Goal: Information Seeking & Learning: Find contact information

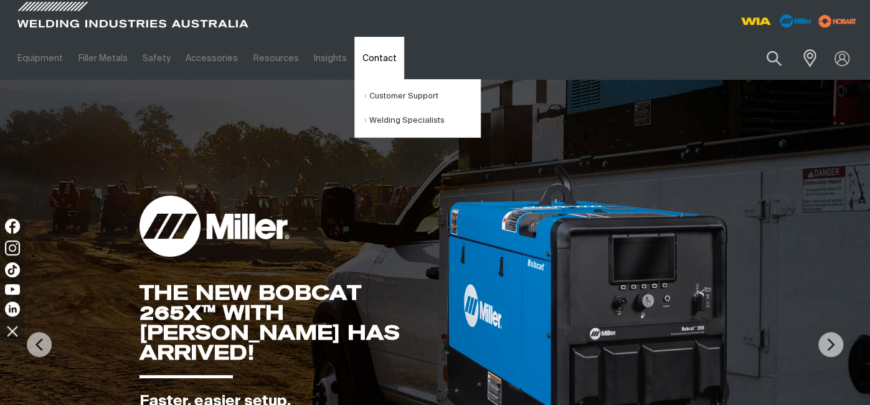
click at [360, 61] on link "Contact" at bounding box center [378, 58] width 49 height 43
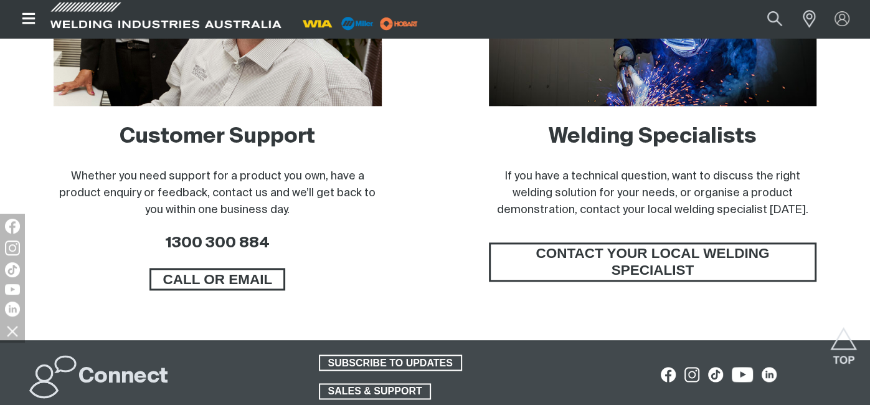
scroll to position [928, 0]
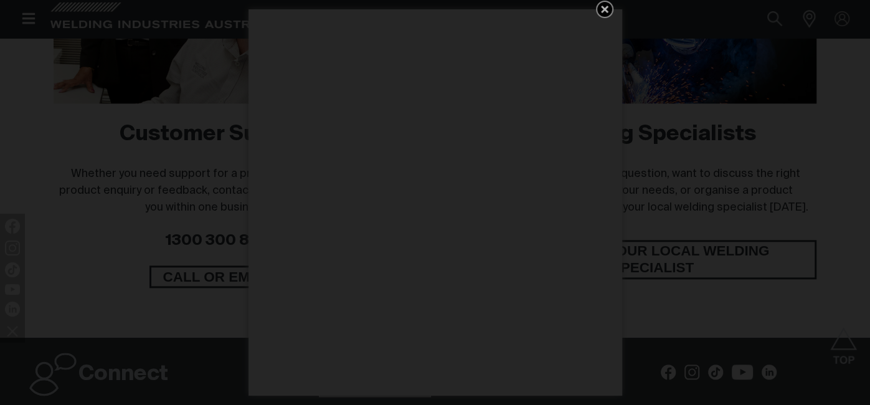
click at [602, 9] on icon "Get 5 WIA Welding Guides Free!" at bounding box center [604, 9] width 15 height 15
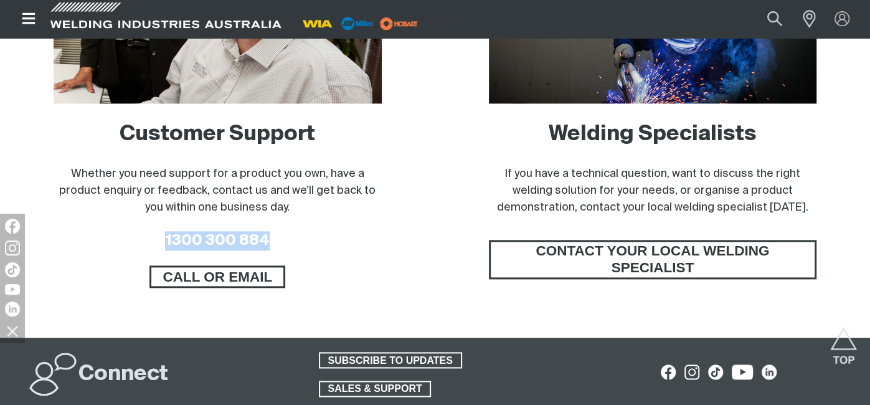
drag, startPoint x: 279, startPoint y: 224, endPoint x: 159, endPoint y: 225, distance: 119.5
click at [159, 231] on h3 "1300 300 884" at bounding box center [218, 240] width 328 height 19
copy link "1300 300 884"
click at [299, 231] on h3 "1300 300 884" at bounding box center [218, 240] width 328 height 19
drag, startPoint x: 280, startPoint y: 221, endPoint x: 168, endPoint y: 219, distance: 111.5
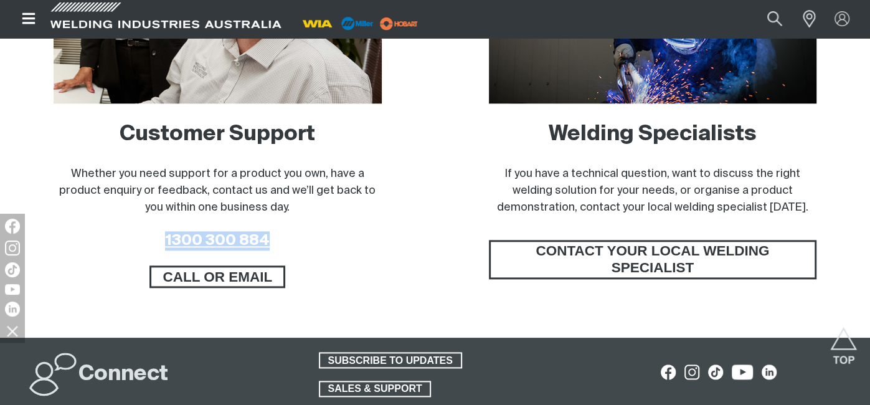
click at [168, 231] on h3 "1300 300 884" at bounding box center [218, 240] width 328 height 19
copy link "1300 300 884"
click at [290, 231] on h3 "1300 300 884" at bounding box center [218, 240] width 328 height 19
drag, startPoint x: 281, startPoint y: 221, endPoint x: 167, endPoint y: 219, distance: 114.0
click at [167, 231] on h3 "1300 300 884" at bounding box center [218, 240] width 328 height 19
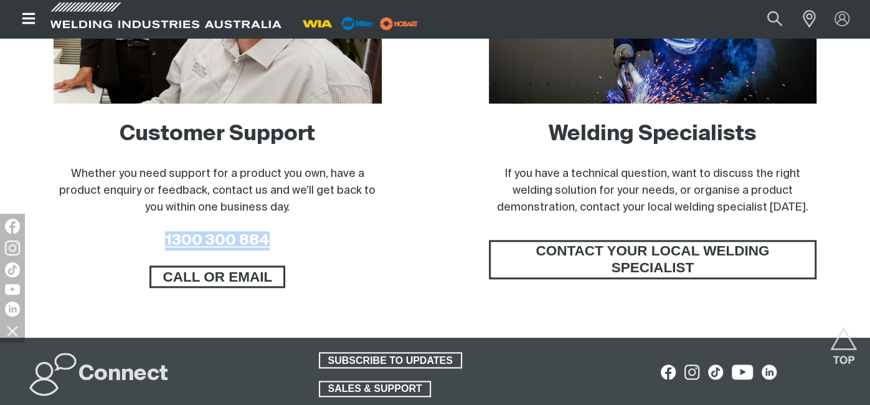
copy link "1300 300 884"
click at [320, 265] on div "CALL OR EMAIL" at bounding box center [218, 276] width 328 height 22
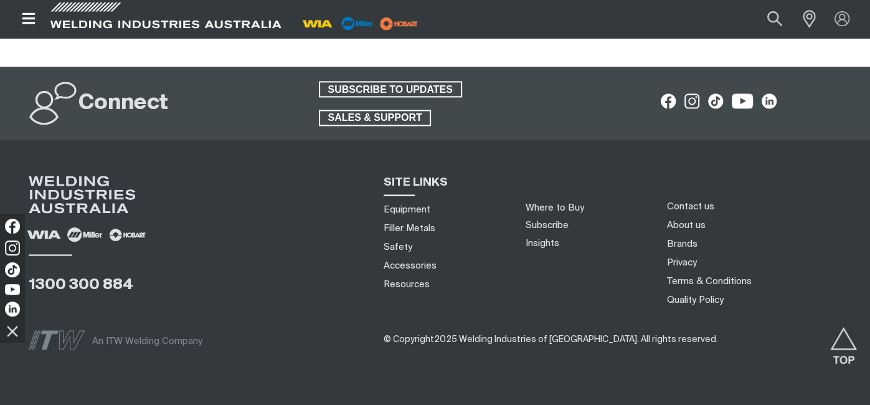
scroll to position [1214, 0]
